Goal: Information Seeking & Learning: Check status

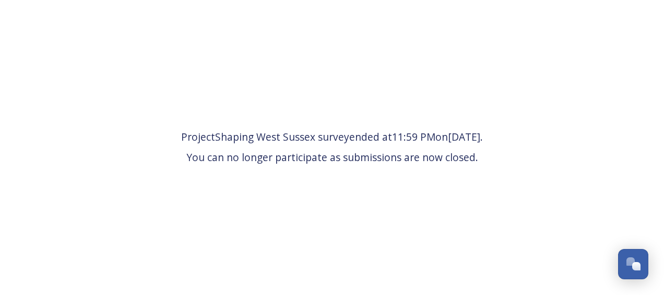
click at [483, 162] on span "Project Shaping West Sussex survey ended at 11:59 PM [DATE] . You can no longer…" at bounding box center [332, 147] width 302 height 36
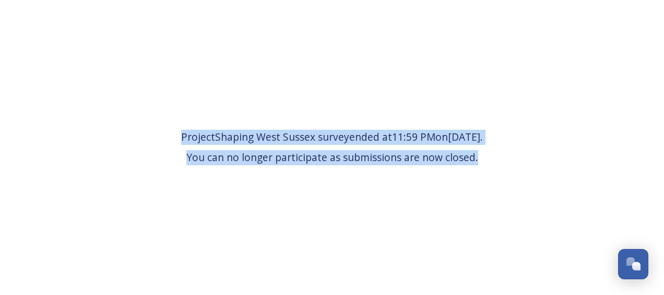
drag, startPoint x: 479, startPoint y: 157, endPoint x: 166, endPoint y: 132, distance: 314.3
click at [181, 132] on span "Project Shaping West Sussex survey ended at 11:59 PM [DATE] . You can no longer…" at bounding box center [332, 147] width 302 height 36
copy span "Project Shaping West Sussex survey ended at 11:59 PM [DATE] . You can no longer…"
